Goal: Check status: Check status

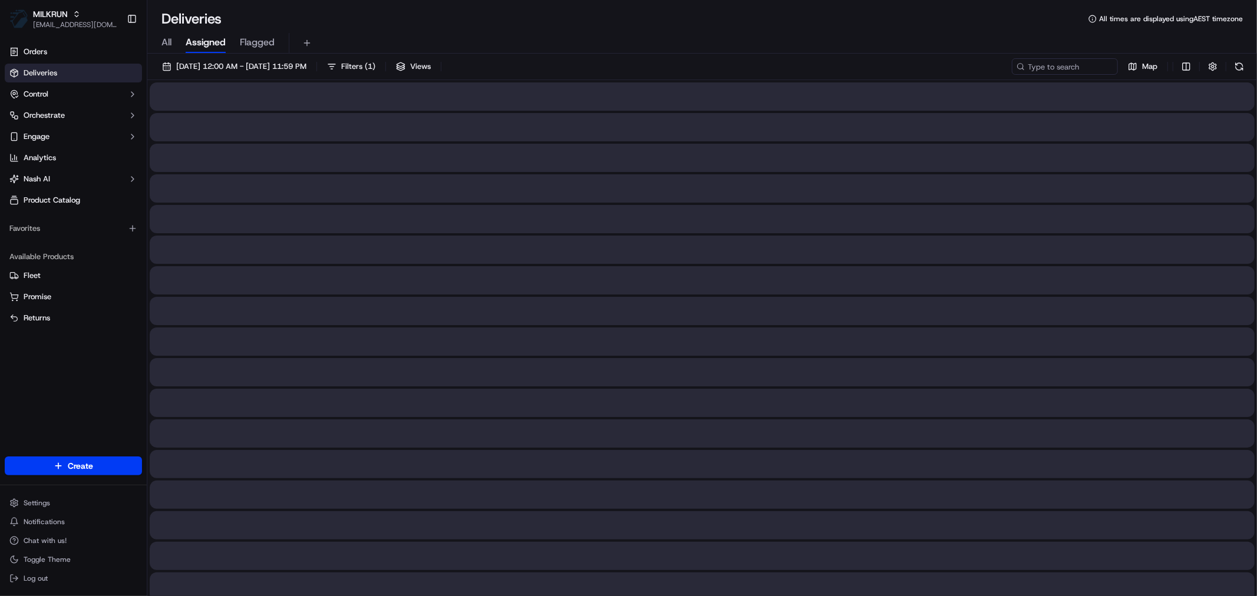
click at [1047, 65] on input at bounding box center [1046, 66] width 141 height 16
paste input "22942"
type input "22942"
